Goal: Task Accomplishment & Management: Complete application form

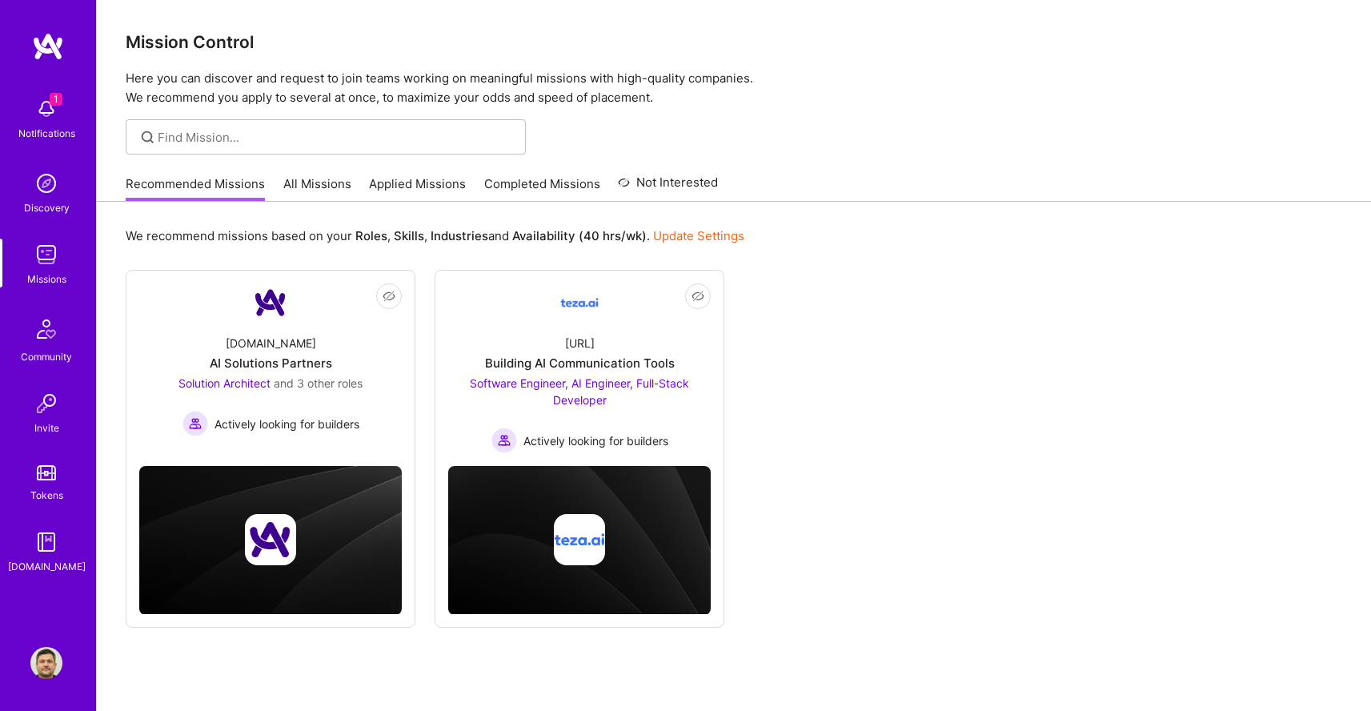
click at [429, 186] on link "Applied Missions" at bounding box center [417, 188] width 97 height 26
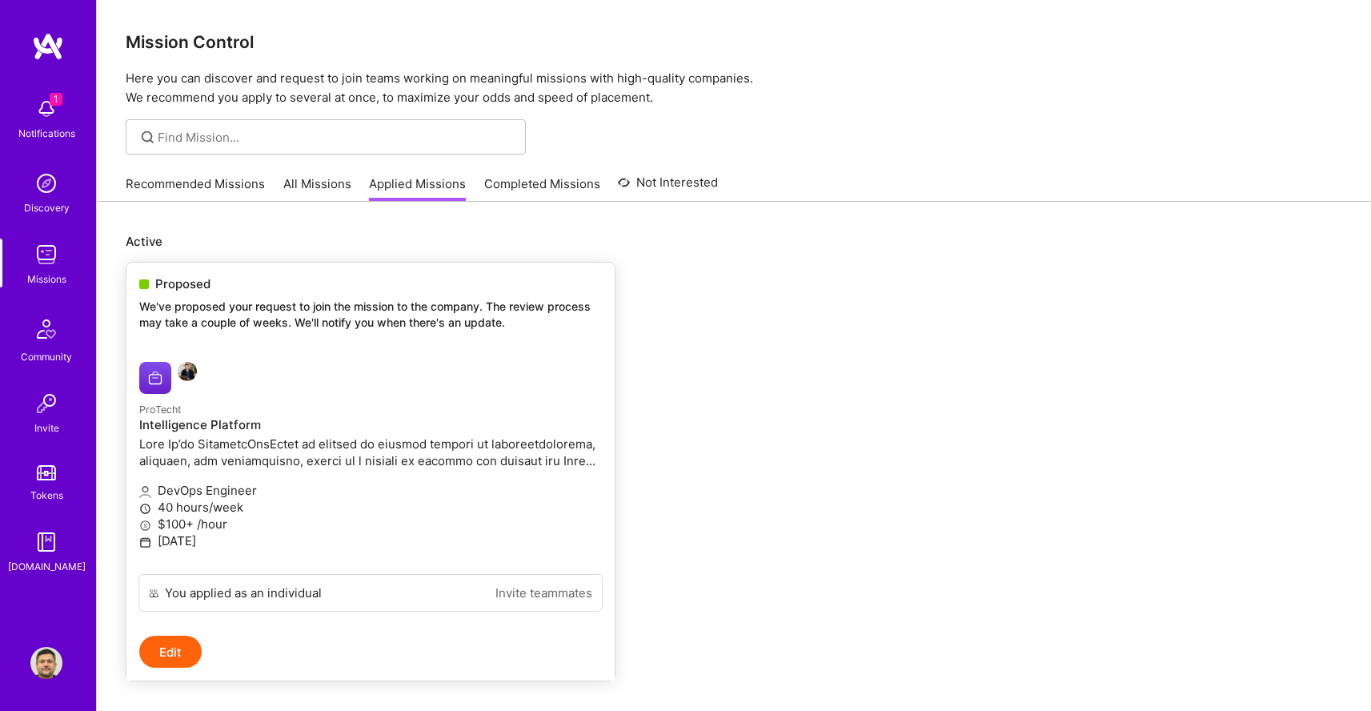
click at [495, 392] on link "ProTecht Intelligence Platform DevOps Engineer 40 hours/week $100+ /hour [DATE]" at bounding box center [370, 461] width 488 height 225
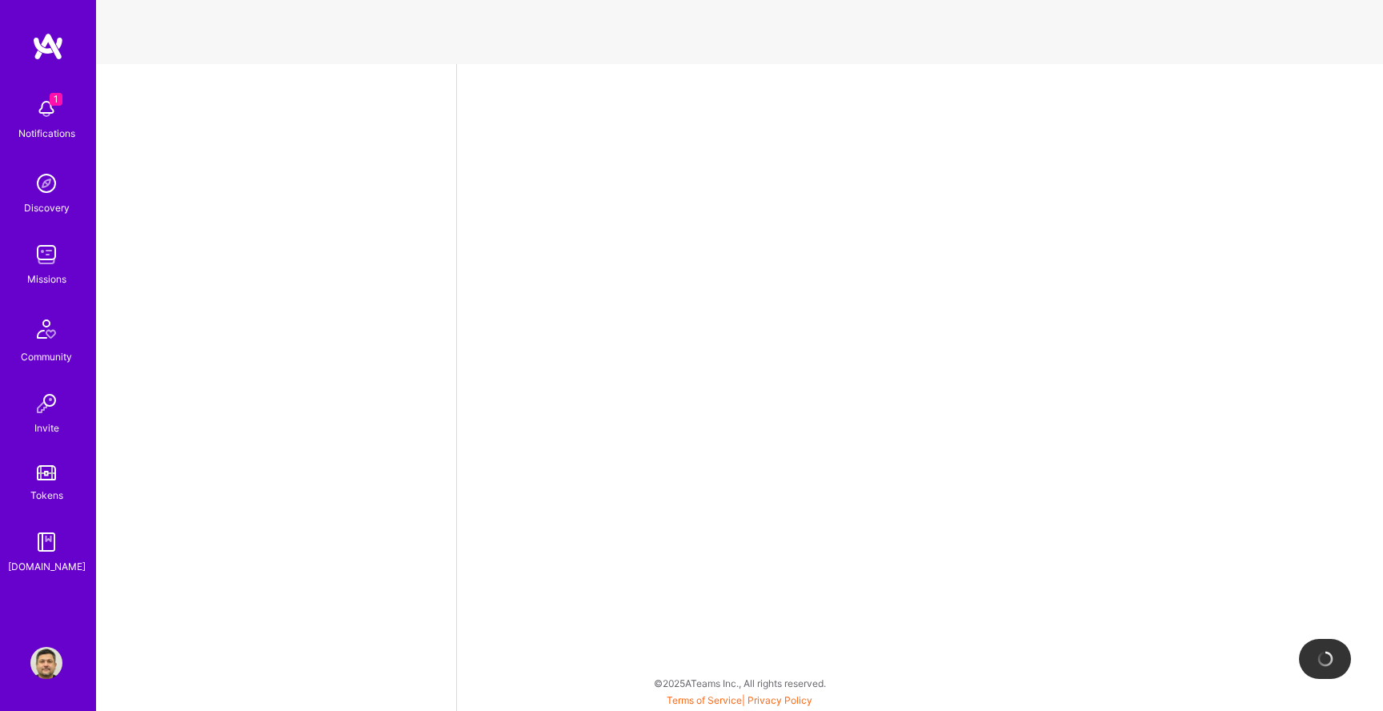
select select "GB"
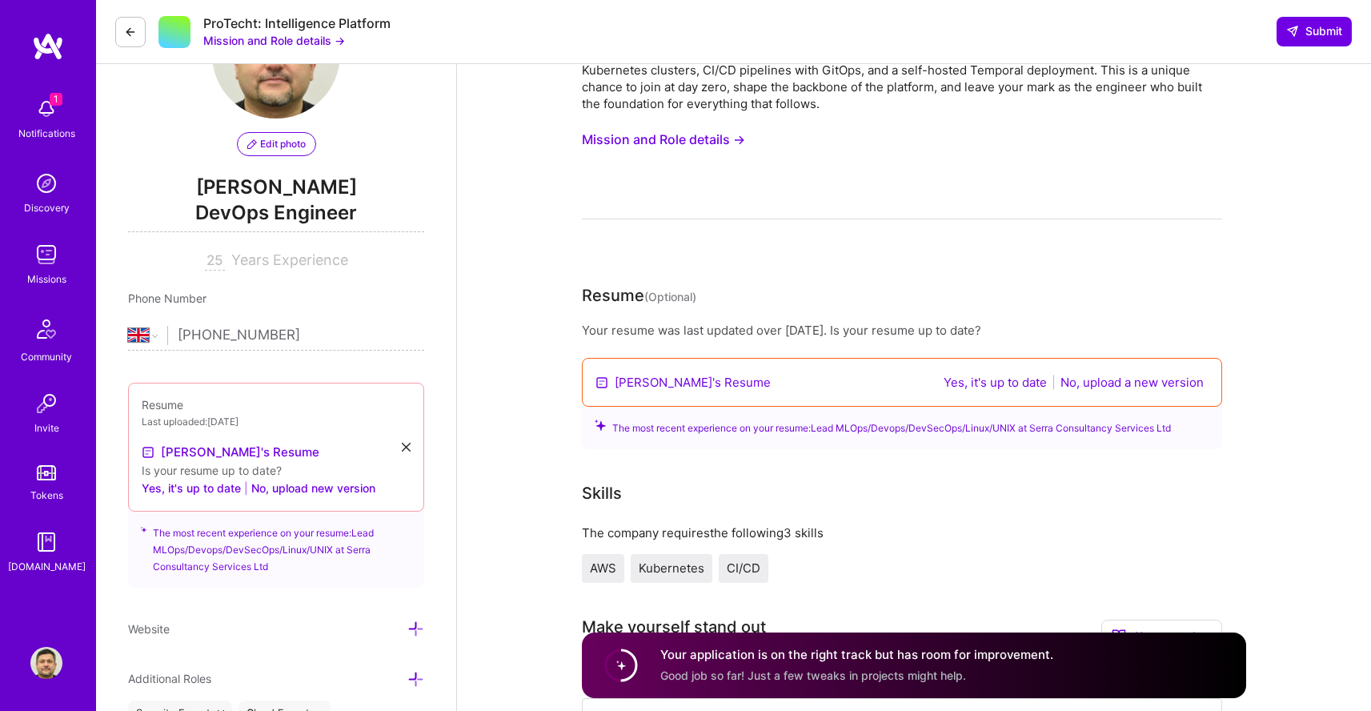
scroll to position [209, 0]
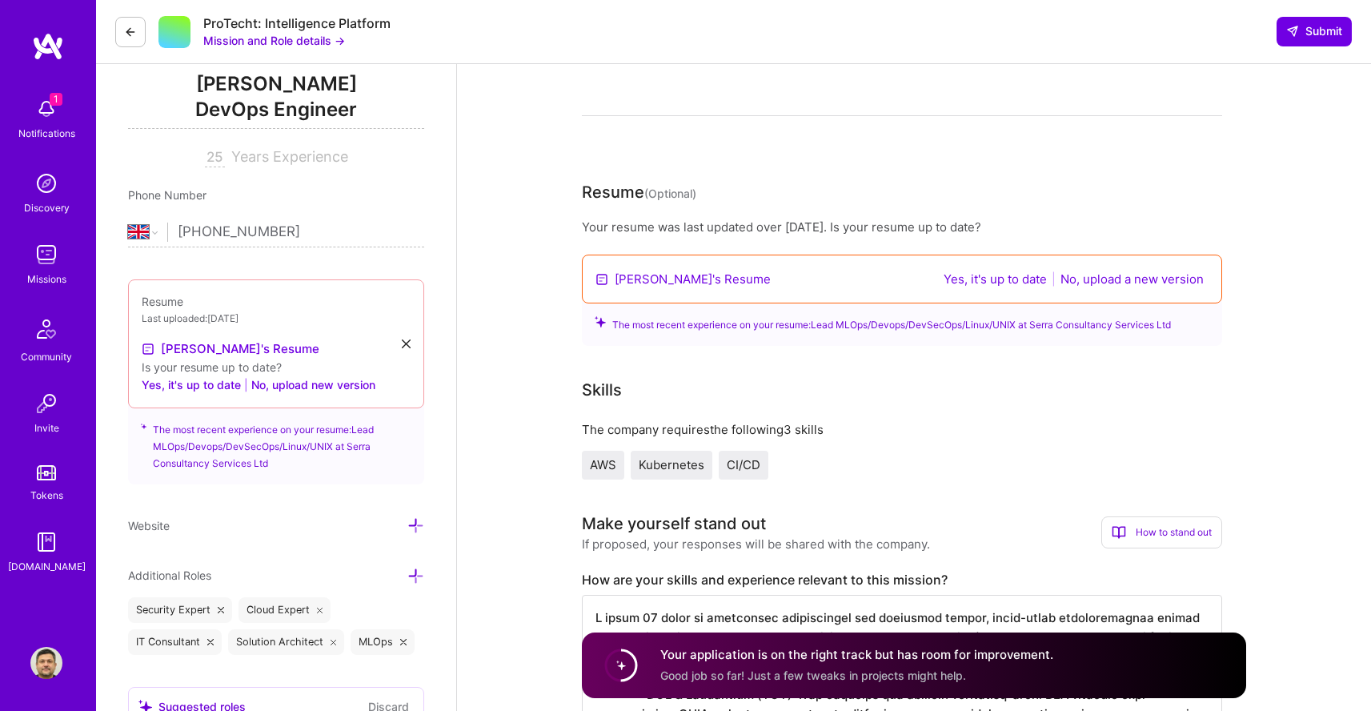
click at [711, 278] on div "[PERSON_NAME]'s Resume Yes, it's up to date | No, upload a new version" at bounding box center [902, 278] width 640 height 49
click at [668, 280] on link "[PERSON_NAME]'s Resume" at bounding box center [693, 278] width 156 height 17
